Goal: Task Accomplishment & Management: Manage account settings

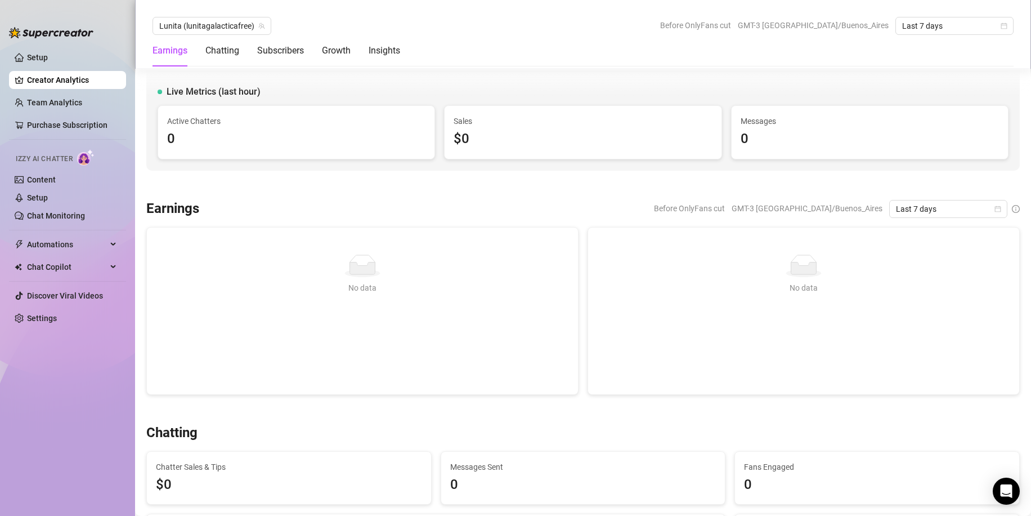
scroll to position [619, 0]
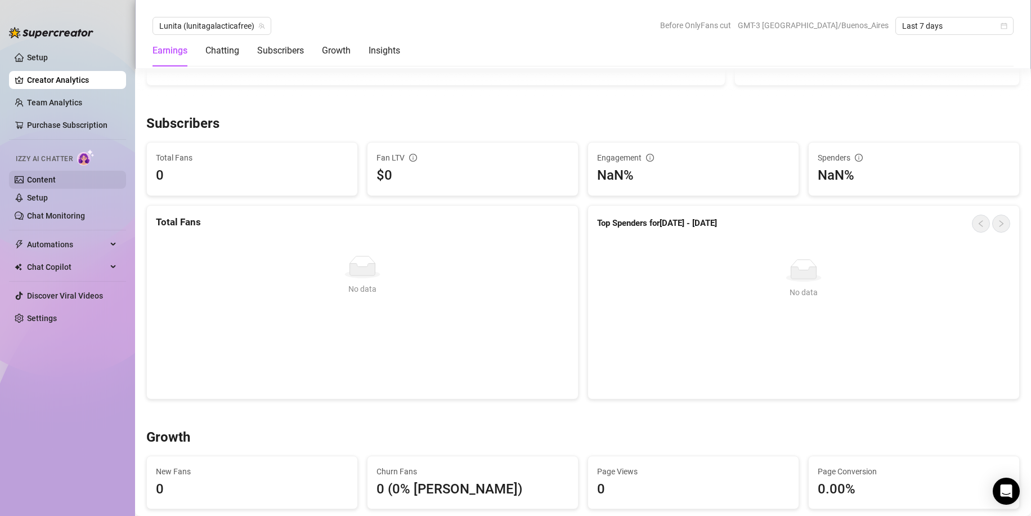
click at [55, 184] on link "Content" at bounding box center [41, 179] width 29 height 9
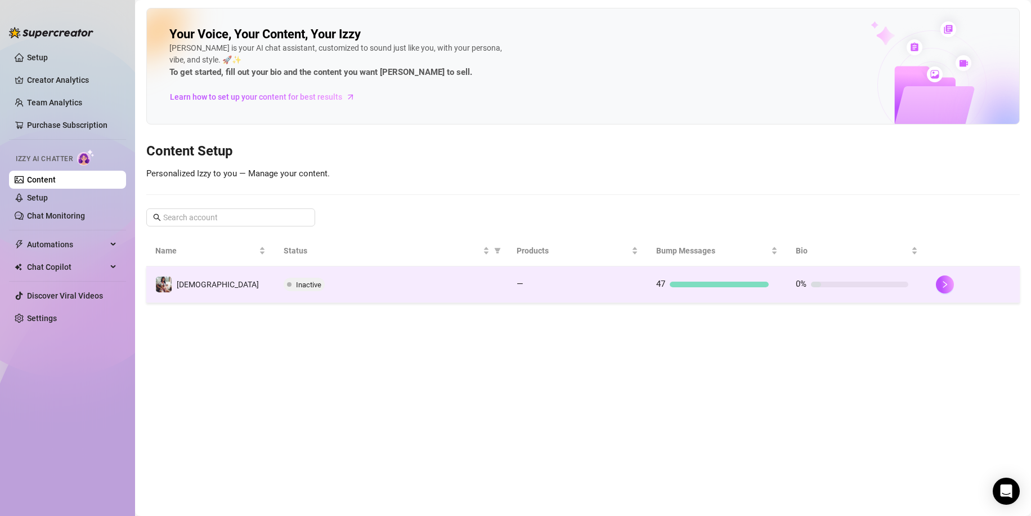
click at [396, 297] on td "Inactive" at bounding box center [391, 284] width 233 height 37
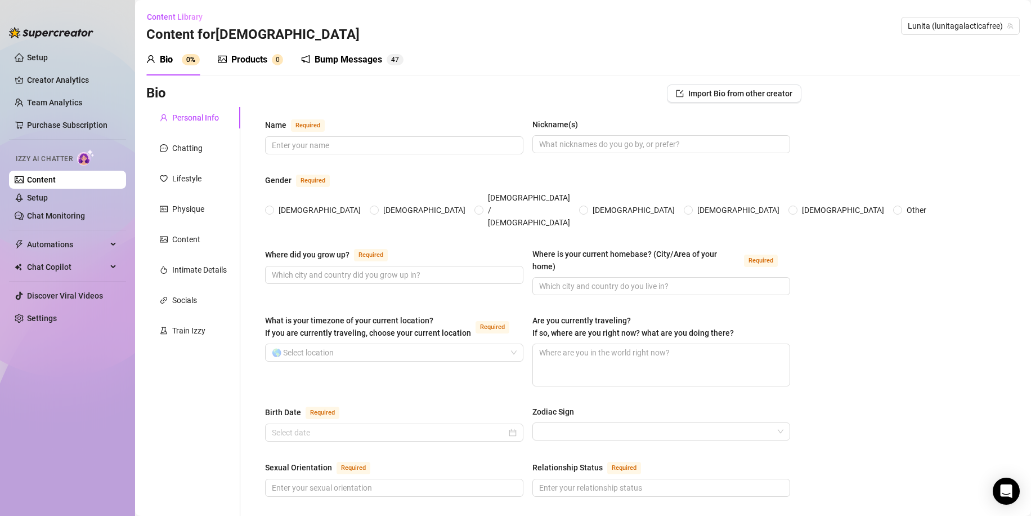
click at [350, 65] on div "Bump Messages" at bounding box center [349, 60] width 68 height 14
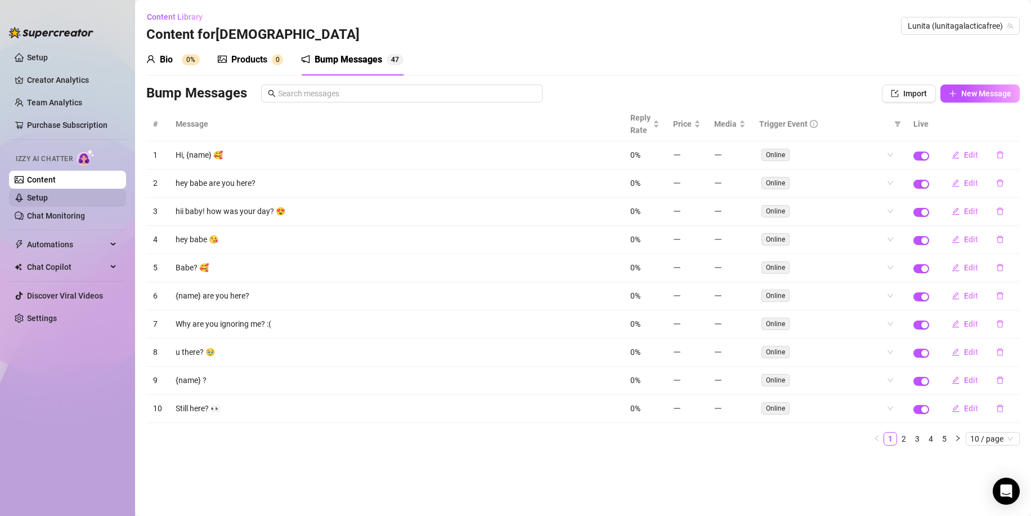
click at [48, 195] on link "Setup" at bounding box center [37, 197] width 21 height 9
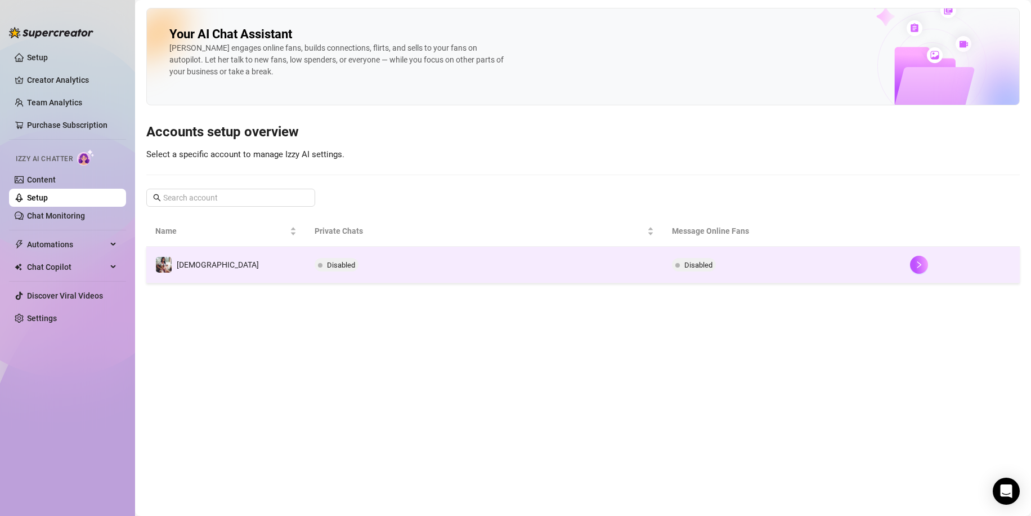
click at [514, 253] on td "Disabled" at bounding box center [484, 265] width 357 height 37
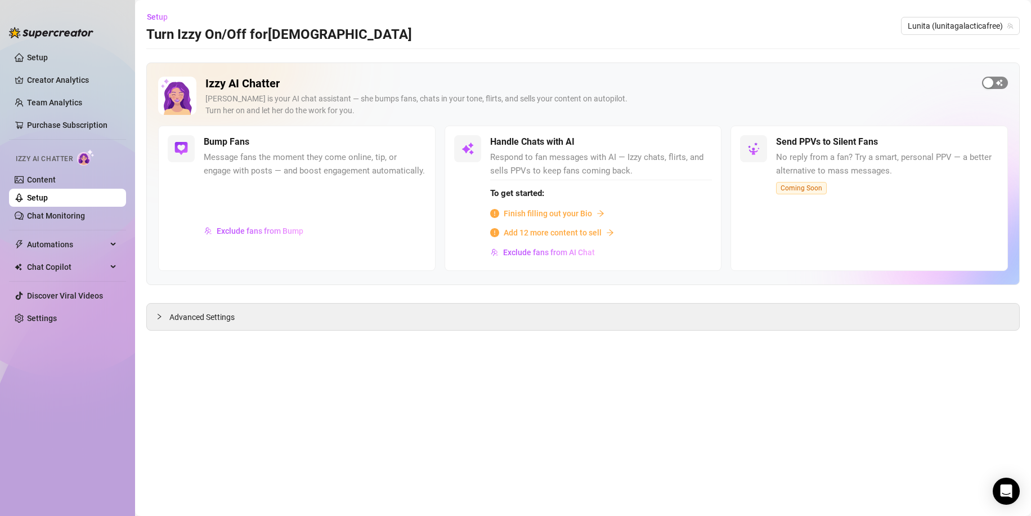
click at [1002, 84] on span "button" at bounding box center [995, 83] width 26 height 12
drag, startPoint x: 78, startPoint y: 212, endPoint x: 67, endPoint y: 199, distance: 16.8
click at [77, 212] on link "Chat Monitoring" at bounding box center [56, 215] width 58 height 9
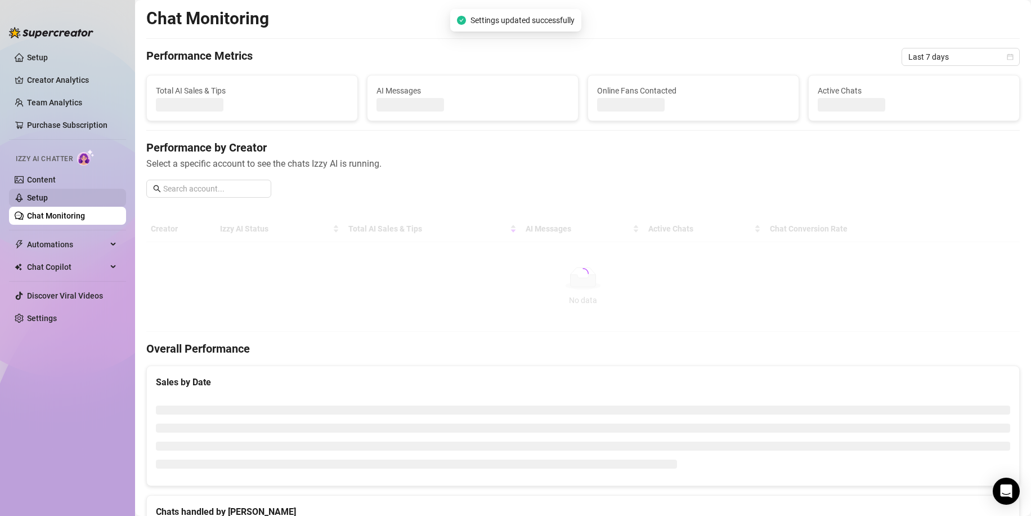
click at [48, 198] on link "Setup" at bounding box center [37, 197] width 21 height 9
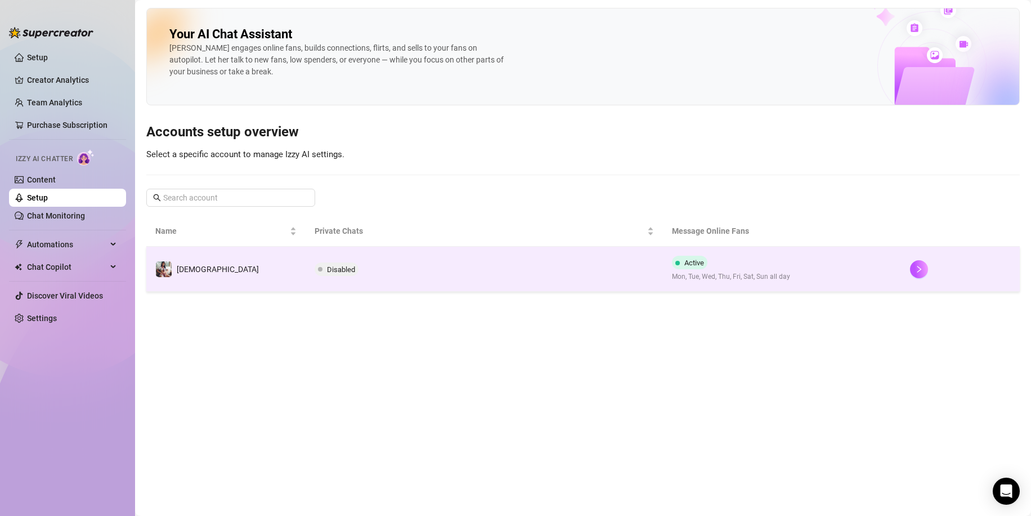
click at [427, 274] on td "Disabled" at bounding box center [484, 269] width 357 height 45
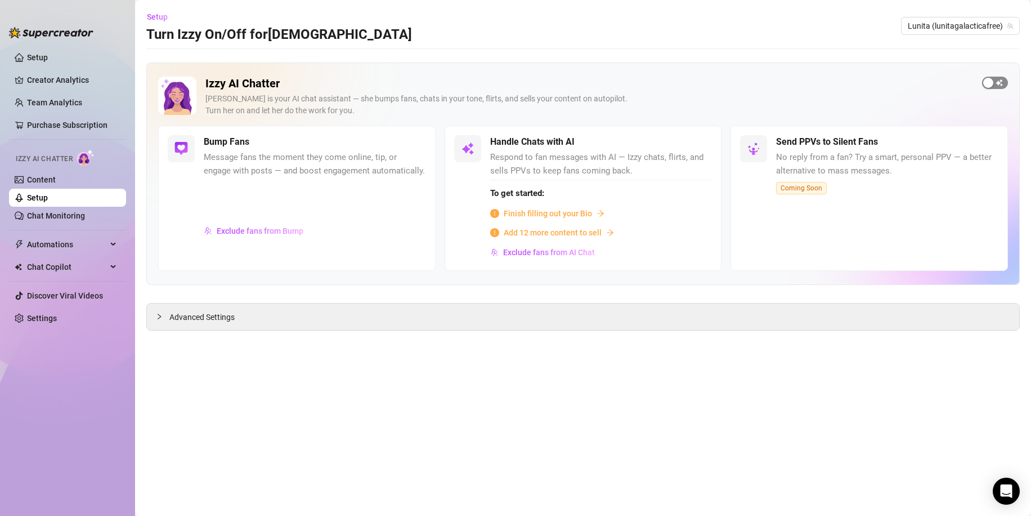
click at [988, 85] on div "button" at bounding box center [988, 83] width 10 height 10
